Goal: Transaction & Acquisition: Purchase product/service

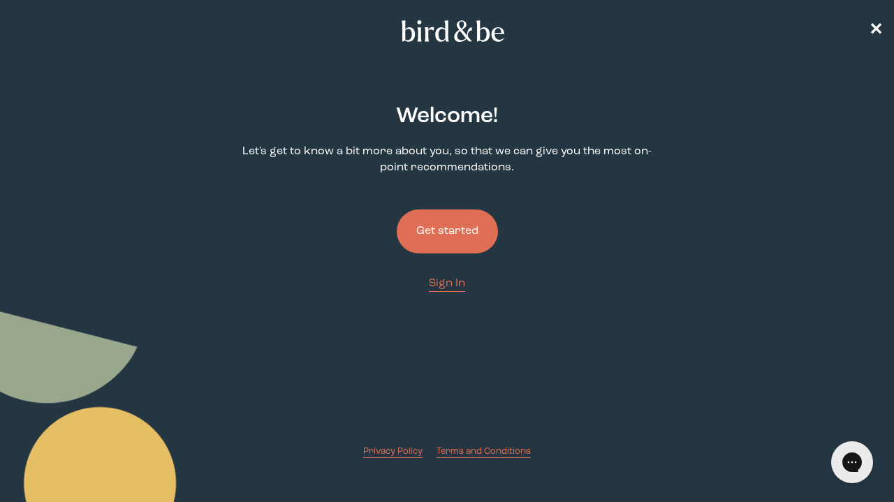
click at [432, 240] on button "Get started" at bounding box center [447, 231] width 101 height 44
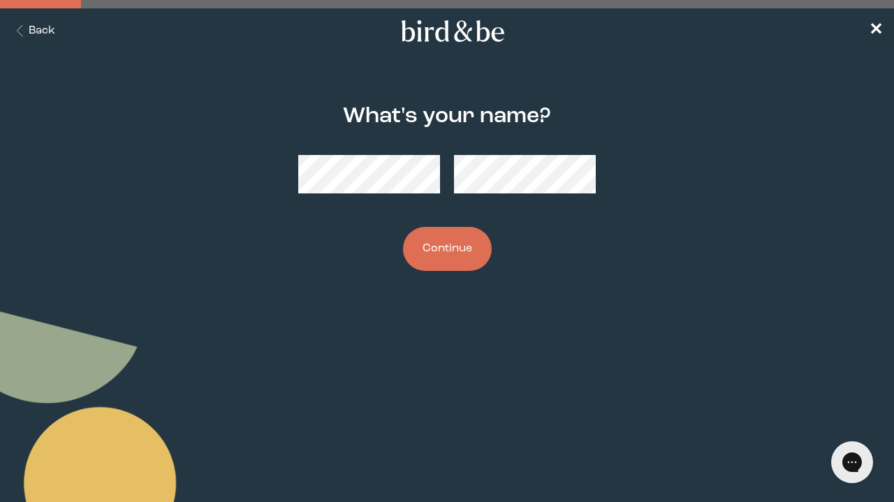
click at [429, 251] on button "Continue" at bounding box center [447, 249] width 89 height 44
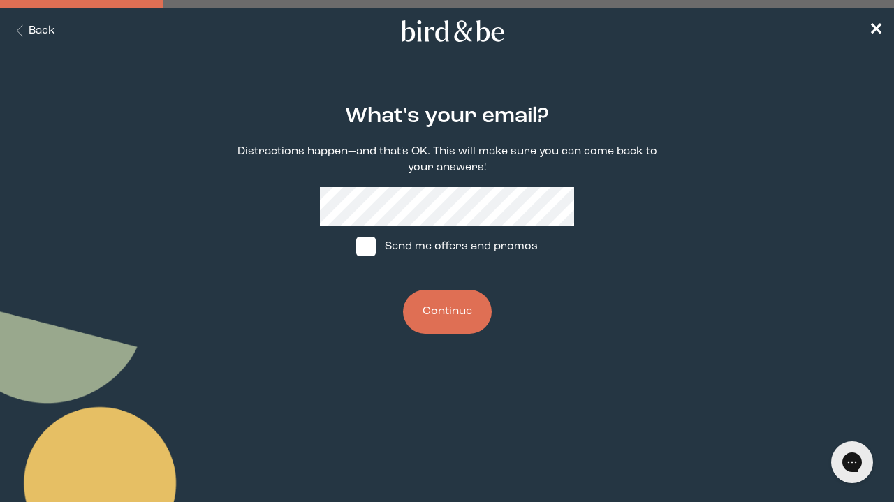
click at [501, 244] on label "Send me offers and promos" at bounding box center [447, 247] width 208 height 42
click at [356, 246] on input "Send me offers and promos" at bounding box center [355, 246] width 1 height 1
checkbox input "true"
click at [453, 320] on button "Continue" at bounding box center [447, 312] width 89 height 44
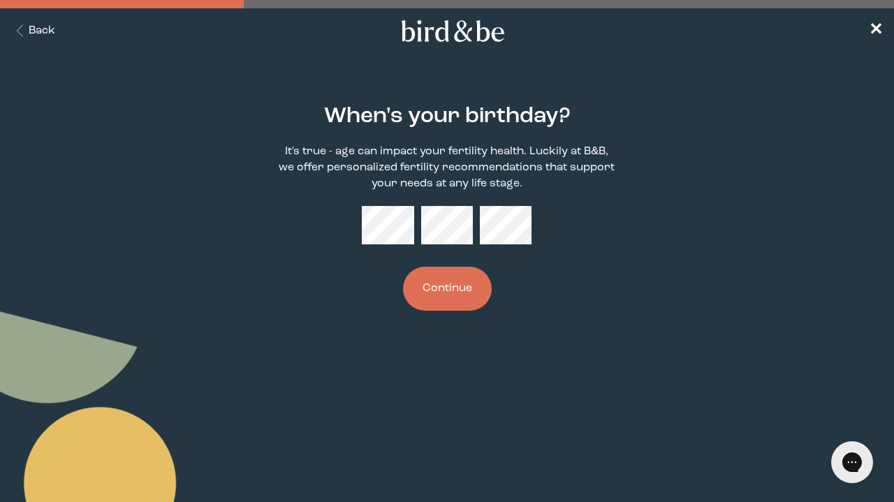
click at [462, 301] on button "Continue" at bounding box center [447, 289] width 89 height 44
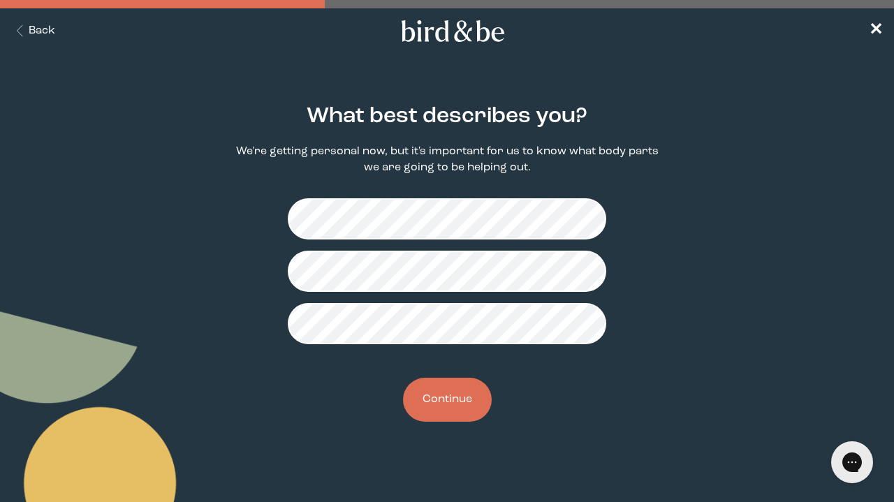
click at [461, 392] on button "Continue" at bounding box center [447, 400] width 89 height 44
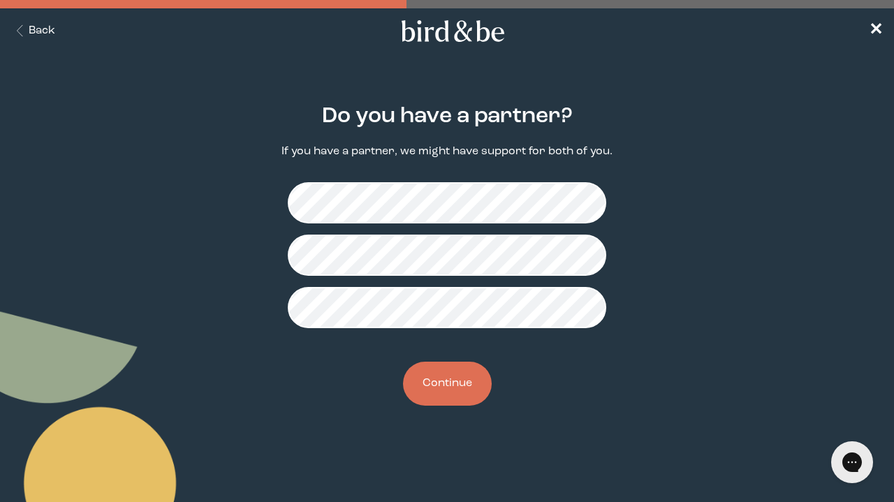
click at [456, 385] on button "Continue" at bounding box center [447, 384] width 89 height 44
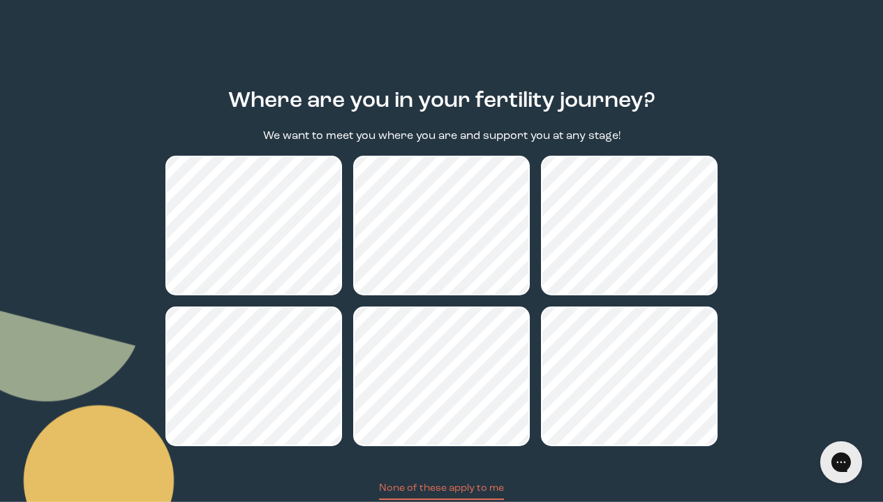
scroll to position [150, 0]
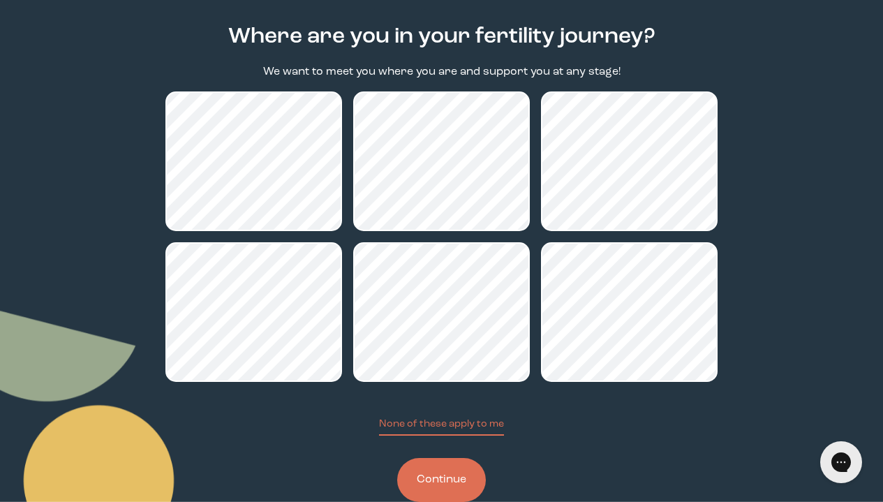
click at [441, 478] on button "Continue" at bounding box center [441, 480] width 89 height 44
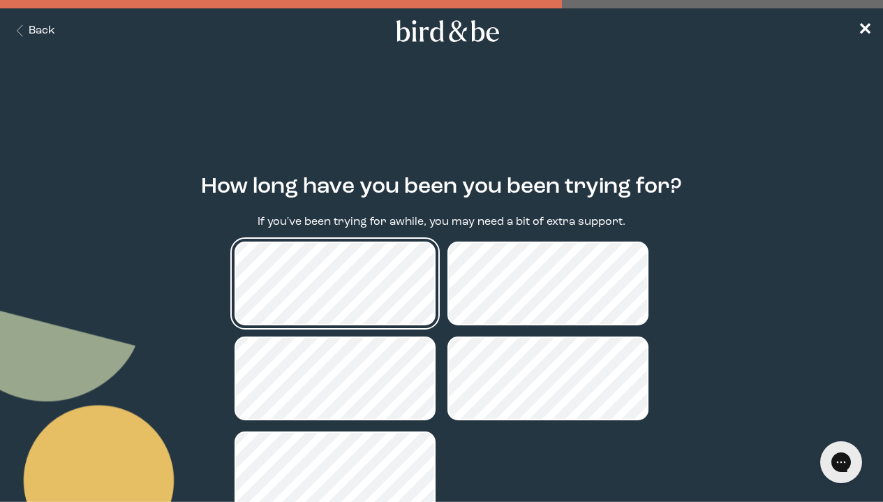
scroll to position [113, 0]
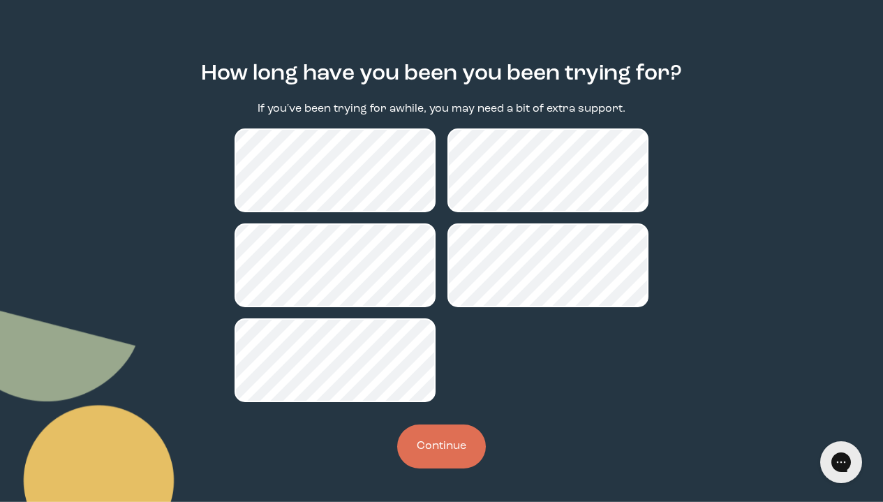
click at [441, 445] on button "Continue" at bounding box center [441, 446] width 89 height 44
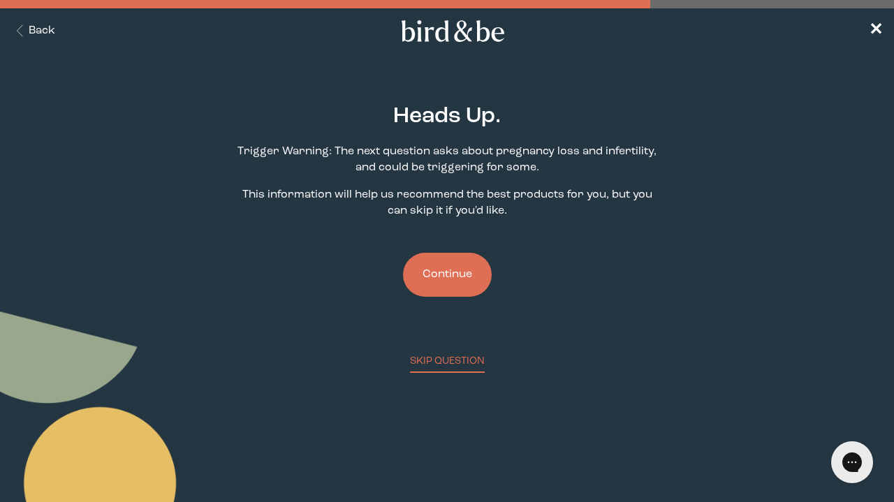
click at [448, 262] on button "Continue" at bounding box center [447, 275] width 89 height 44
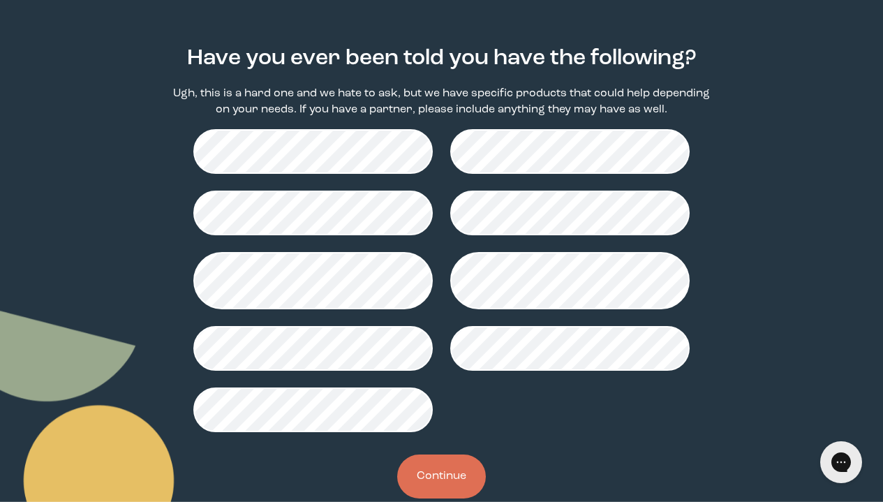
scroll to position [158, 0]
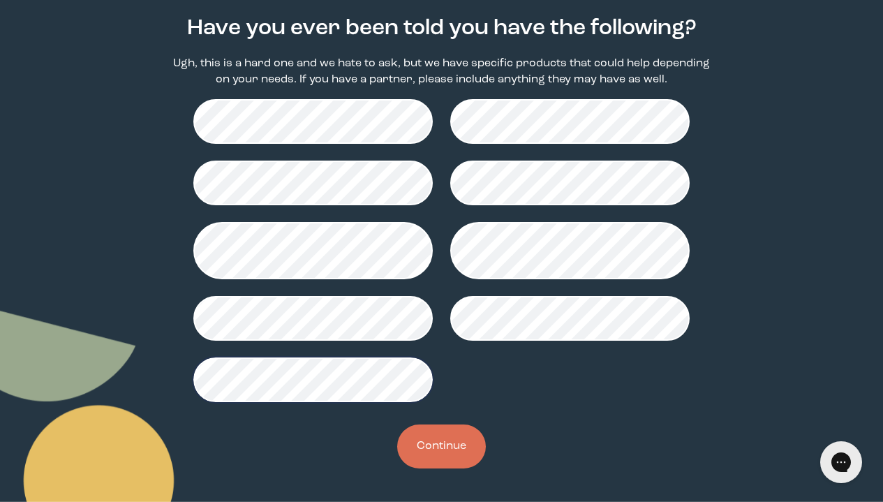
click at [462, 432] on button "Continue" at bounding box center [441, 446] width 89 height 44
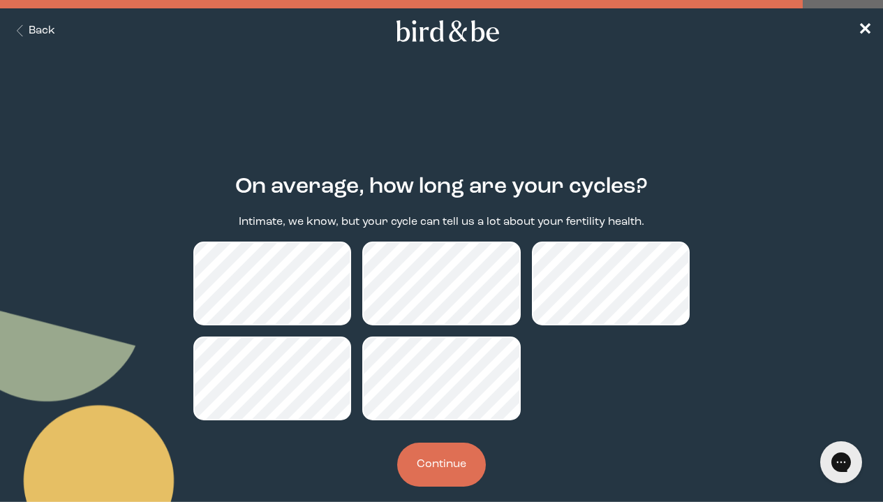
click at [433, 468] on button "Continue" at bounding box center [441, 465] width 89 height 44
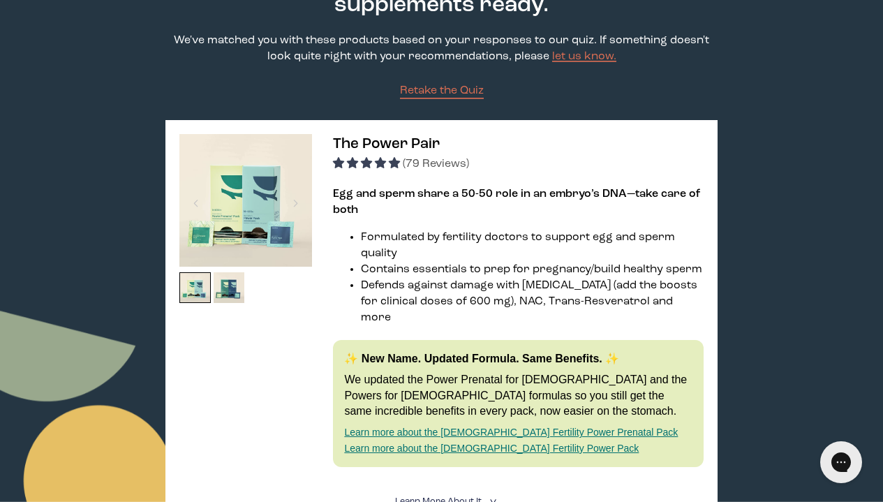
scroll to position [86, 0]
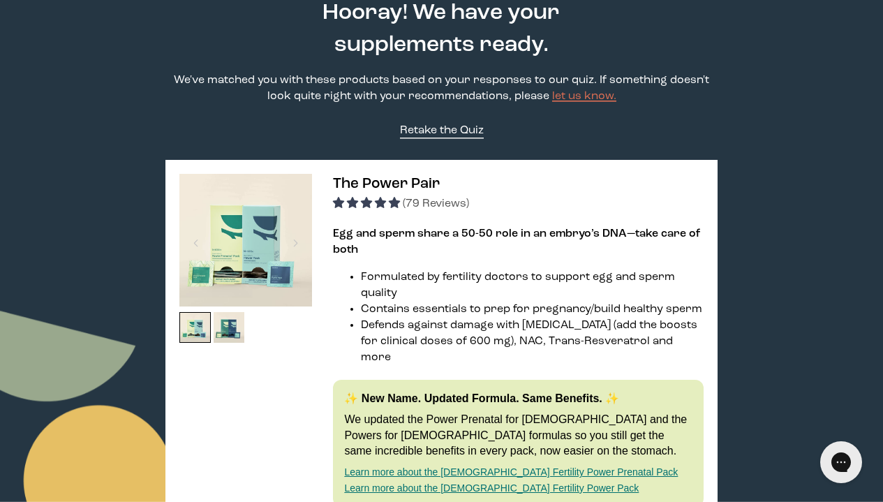
click at [455, 135] on span "Retake the Quiz" at bounding box center [442, 130] width 84 height 11
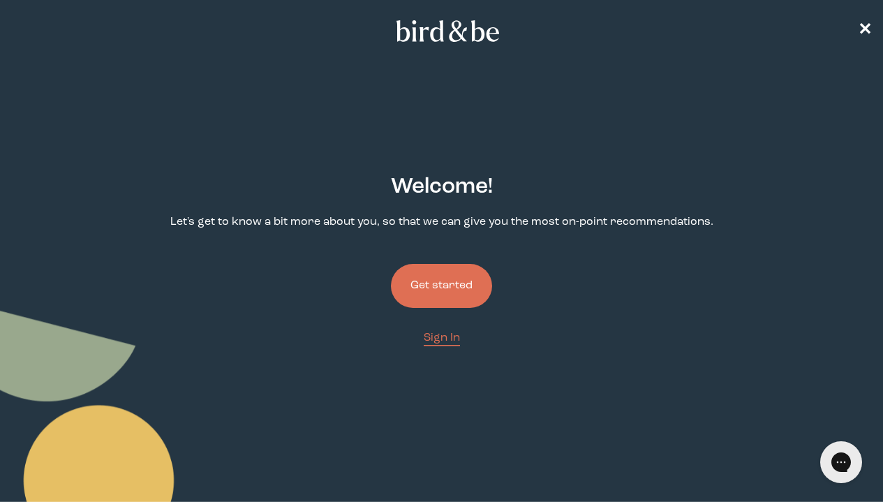
click at [443, 281] on button "Get started" at bounding box center [441, 286] width 101 height 44
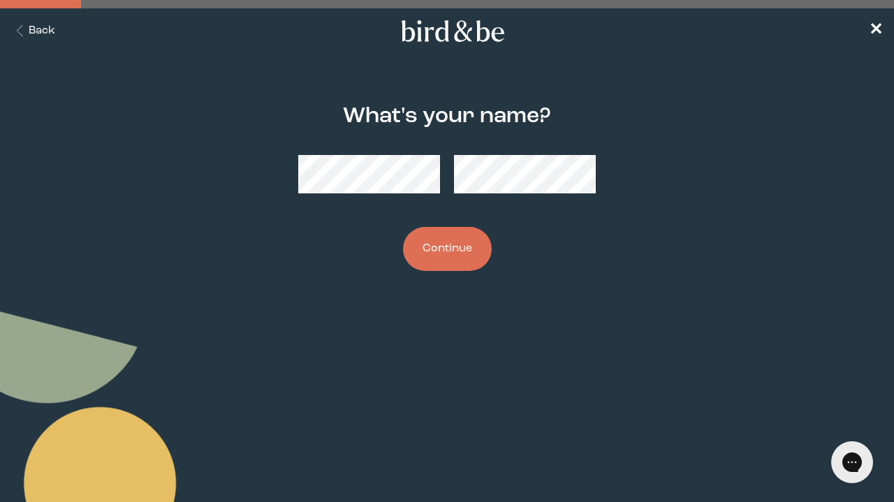
click at [441, 245] on button "Continue" at bounding box center [447, 249] width 89 height 44
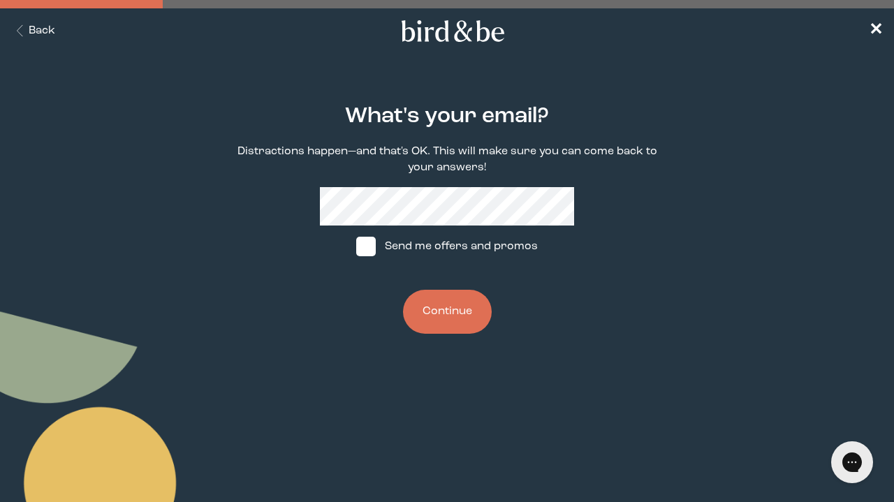
click at [450, 318] on button "Continue" at bounding box center [447, 312] width 89 height 44
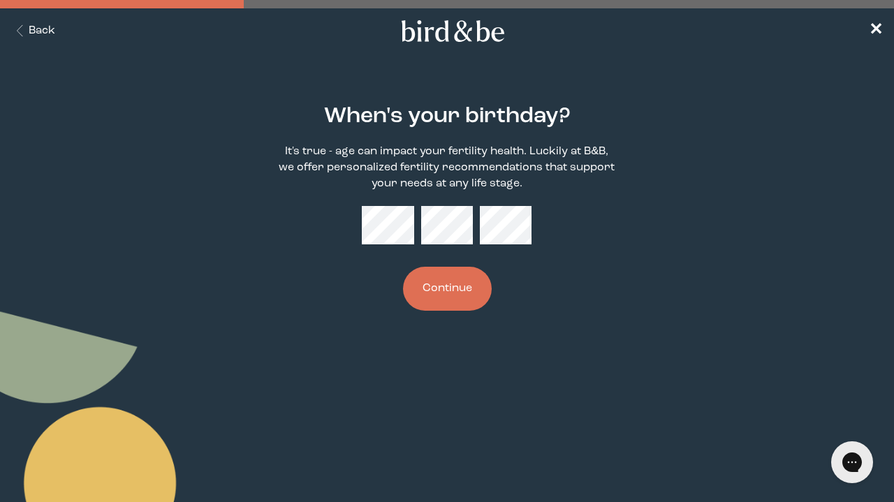
click at [448, 283] on button "Continue" at bounding box center [447, 289] width 89 height 44
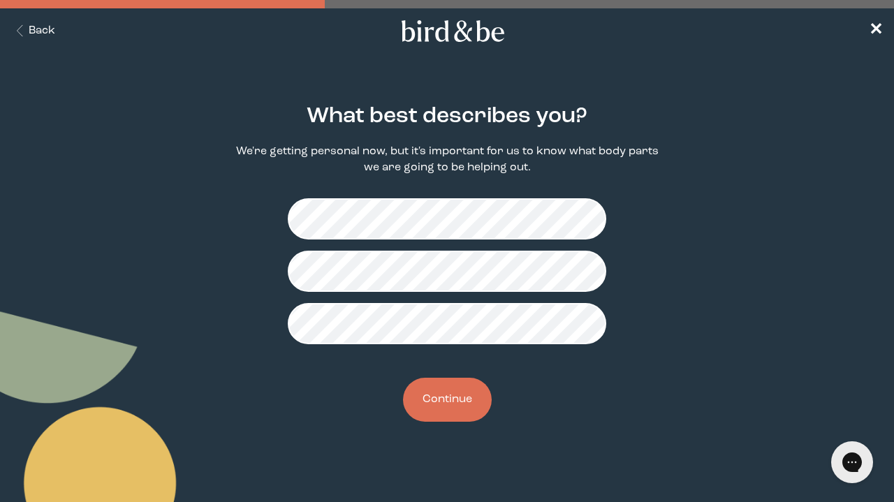
click at [452, 388] on button "Continue" at bounding box center [447, 400] width 89 height 44
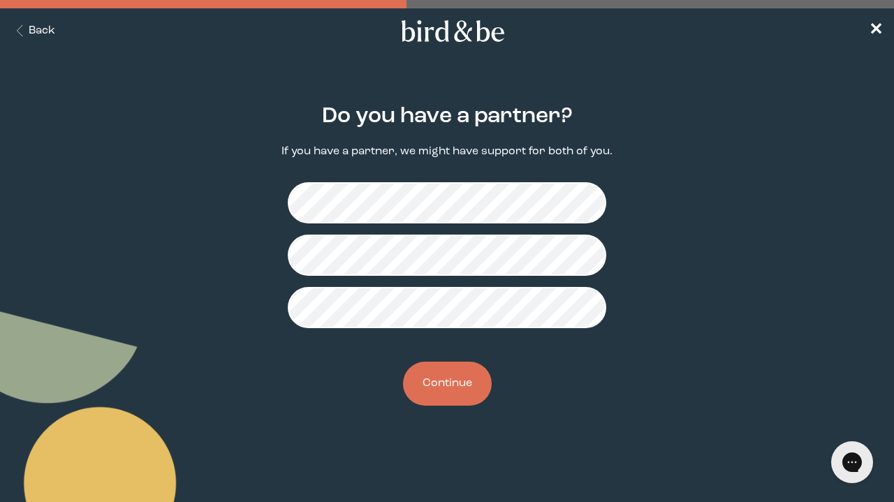
click at [448, 391] on button "Continue" at bounding box center [447, 384] width 89 height 44
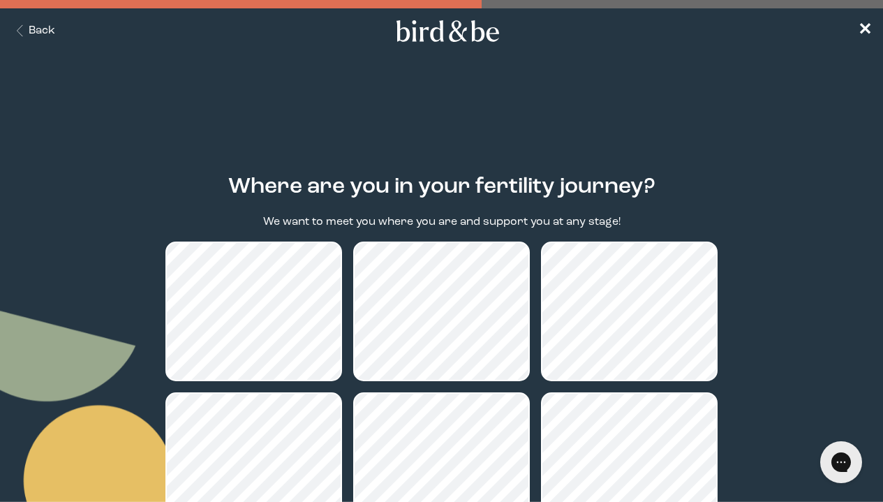
scroll to position [184, 0]
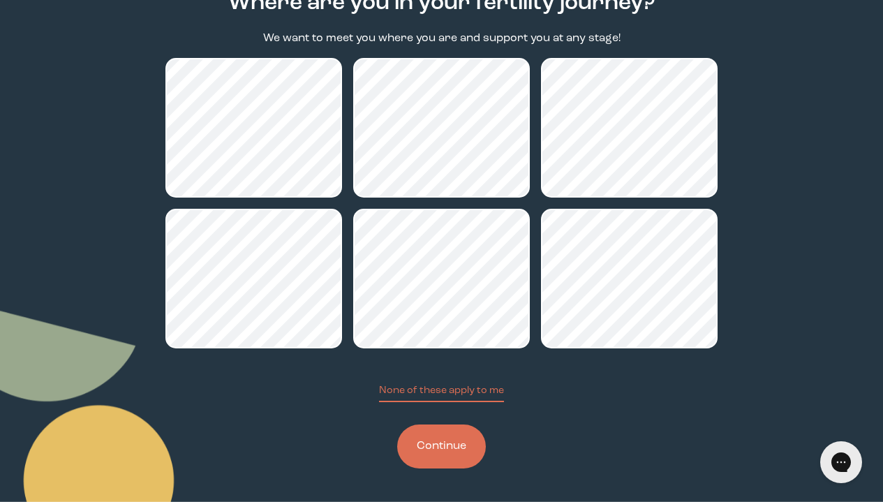
click at [429, 457] on button "Continue" at bounding box center [441, 446] width 89 height 44
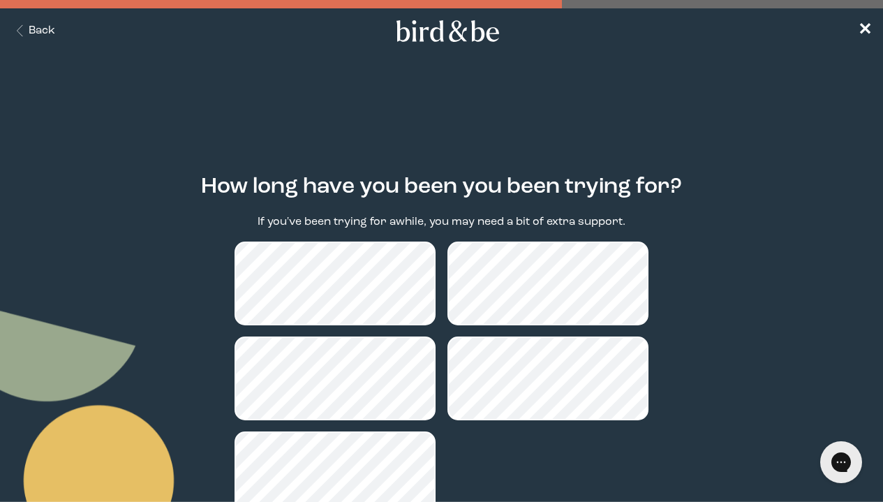
scroll to position [113, 0]
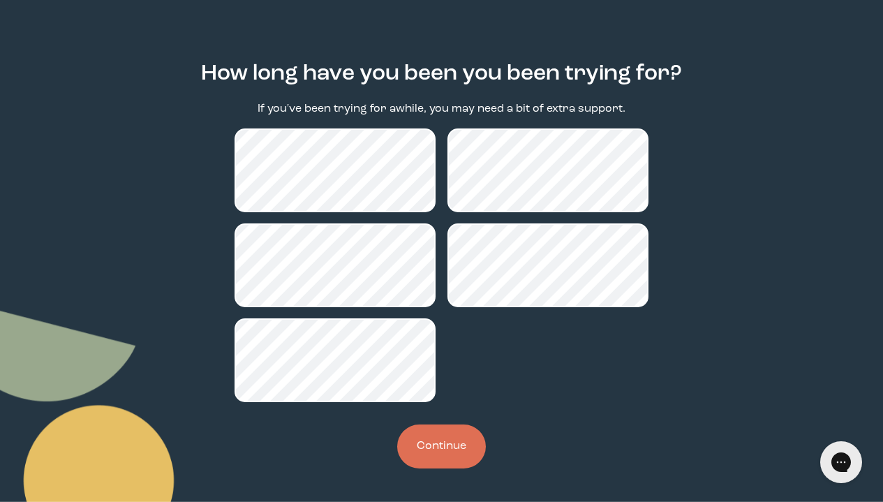
click at [448, 447] on button "Continue" at bounding box center [441, 446] width 89 height 44
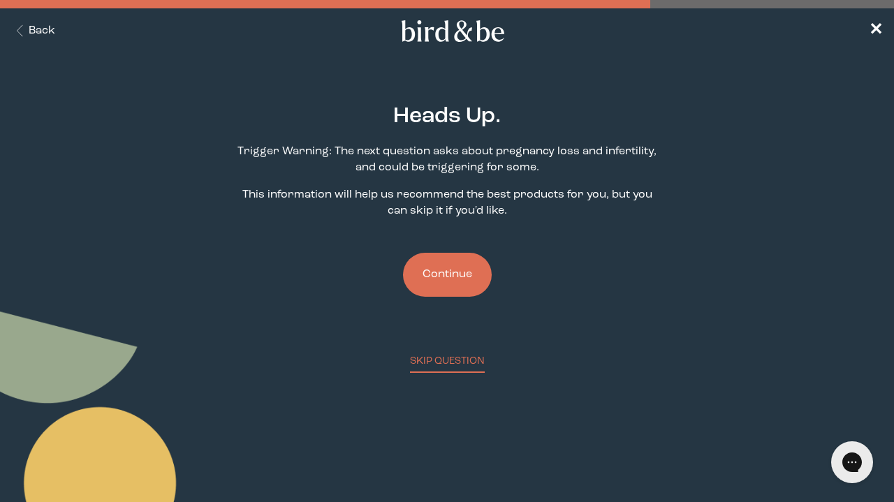
click at [459, 291] on button "Continue" at bounding box center [447, 275] width 89 height 44
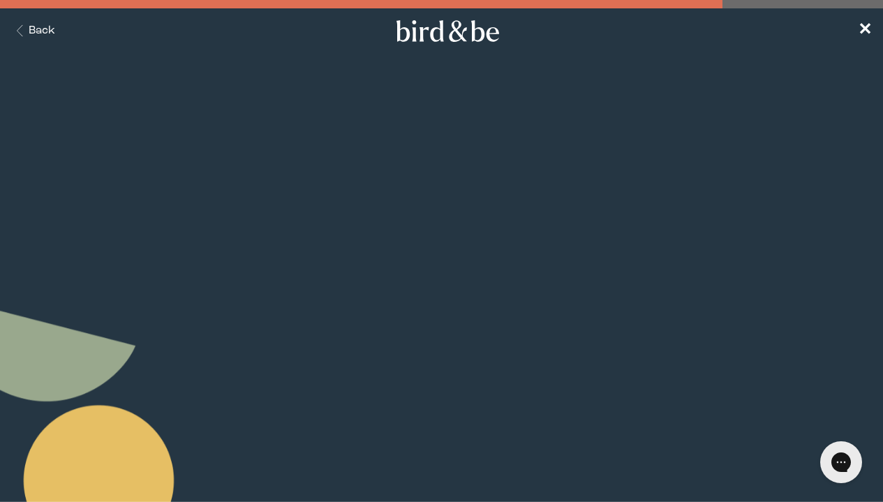
scroll to position [158, 0]
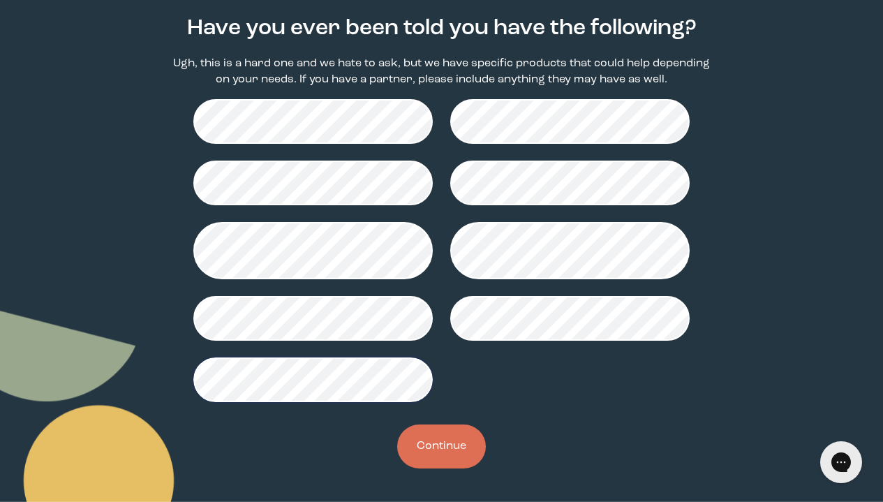
click at [445, 453] on button "Continue" at bounding box center [441, 446] width 89 height 44
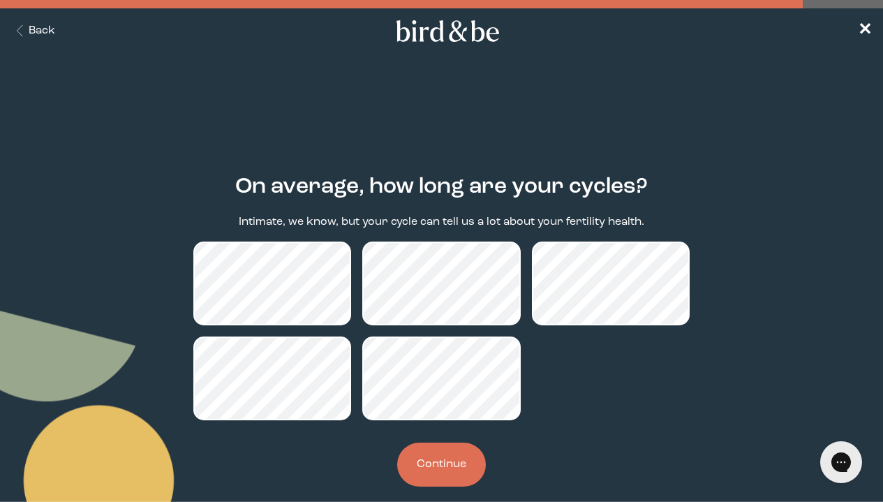
click at [444, 455] on button "Continue" at bounding box center [441, 465] width 89 height 44
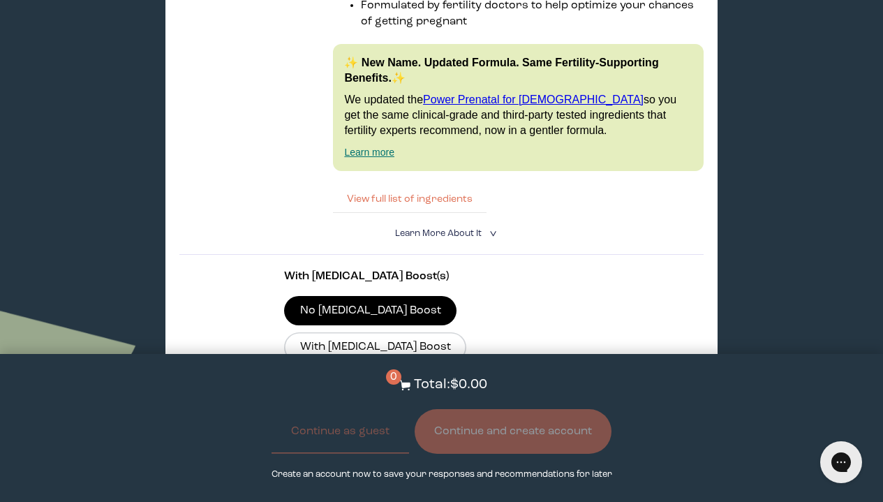
scroll to position [2473, 0]
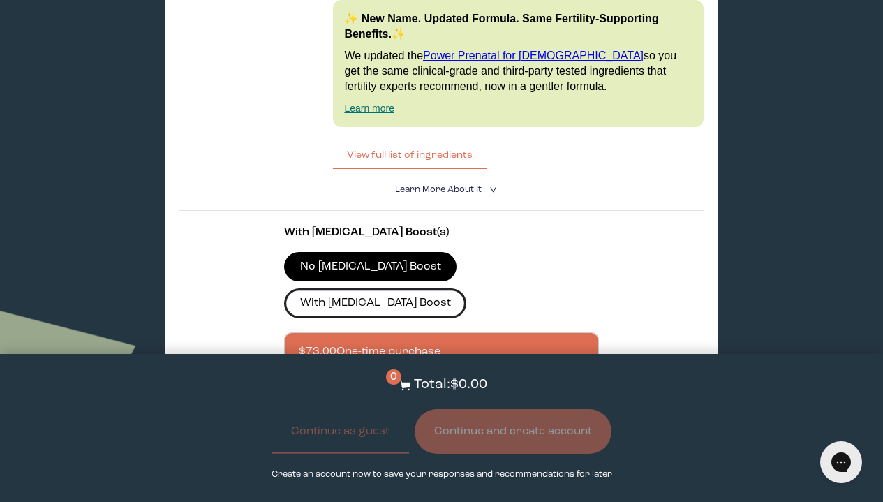
click at [466, 288] on label "With [MEDICAL_DATA] Boost" at bounding box center [375, 302] width 182 height 29
click at [0, 0] on input "With [MEDICAL_DATA] Boost" at bounding box center [0, 0] width 0 height 0
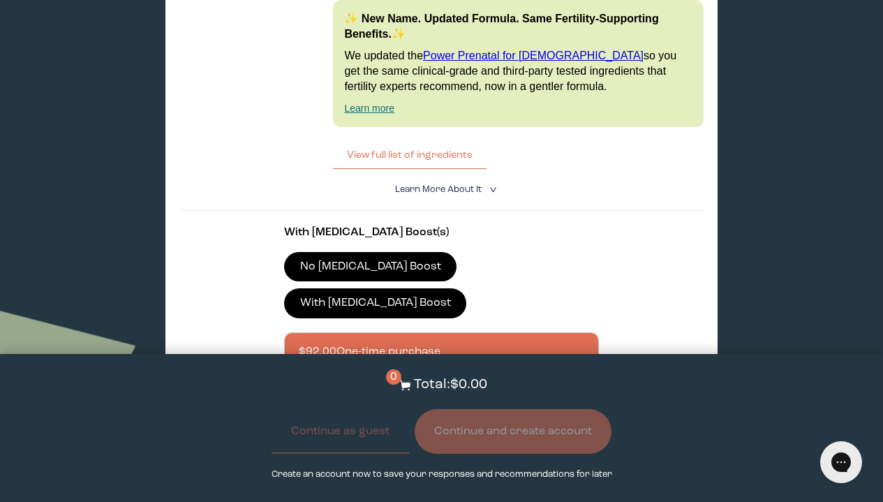
click at [352, 252] on label "No [MEDICAL_DATA] Boost" at bounding box center [370, 266] width 172 height 29
click at [0, 0] on input "No [MEDICAL_DATA] Boost" at bounding box center [0, 0] width 0 height 0
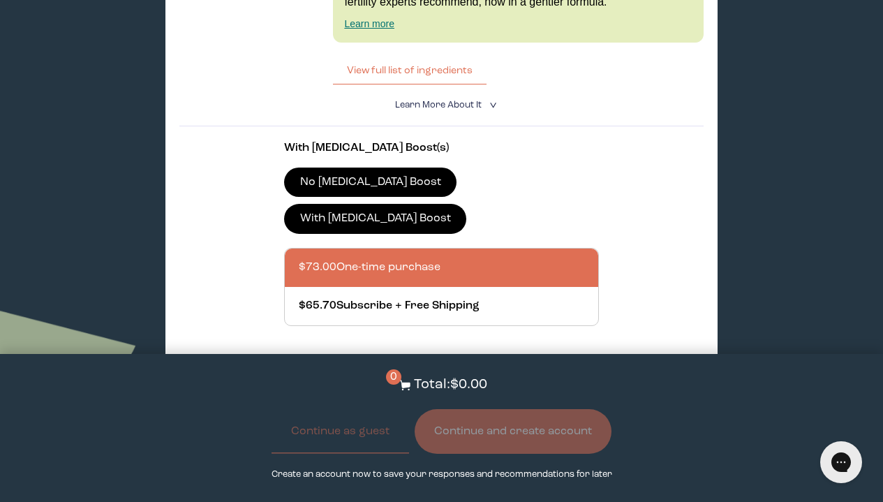
scroll to position [2555, 0]
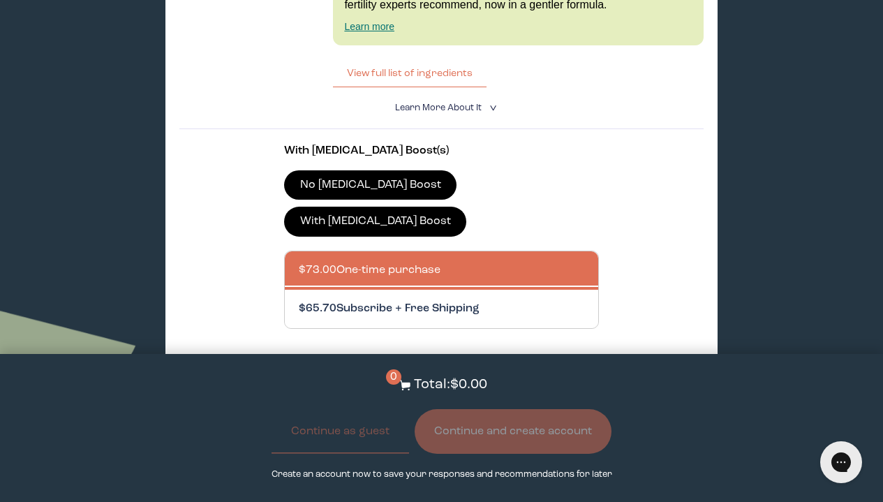
click at [400, 290] on div at bounding box center [455, 309] width 313 height 38
click at [299, 300] on input "$65.70 Subscribe + Free Shipping" at bounding box center [298, 300] width 1 height 1
radio input "true"
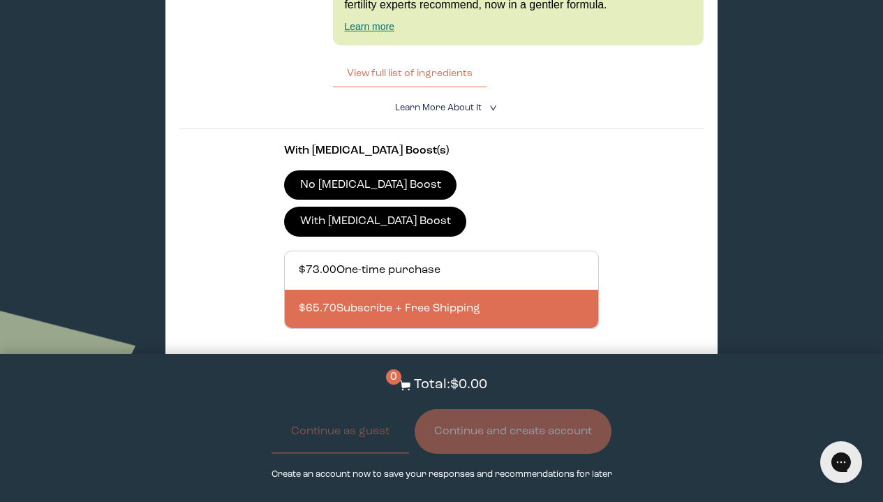
click at [487, 364] on button "Add to Cart - $65.70" at bounding box center [441, 379] width 145 height 30
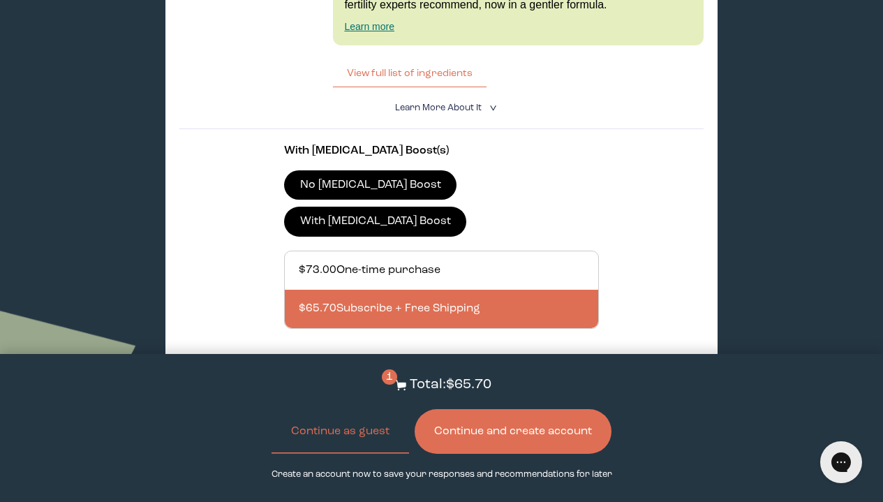
click at [563, 422] on button "Continue and create account" at bounding box center [513, 431] width 197 height 45
